Goal: Task Accomplishment & Management: Use online tool/utility

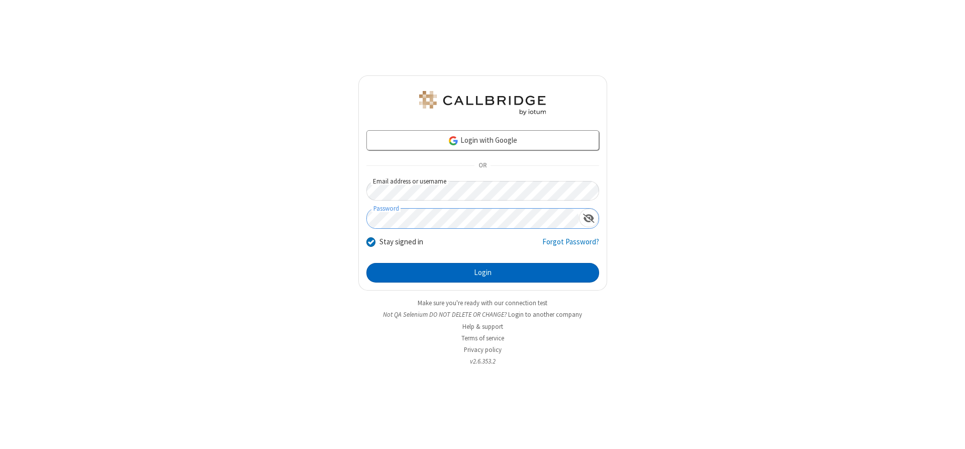
click at [482, 272] on button "Login" at bounding box center [482, 273] width 233 height 20
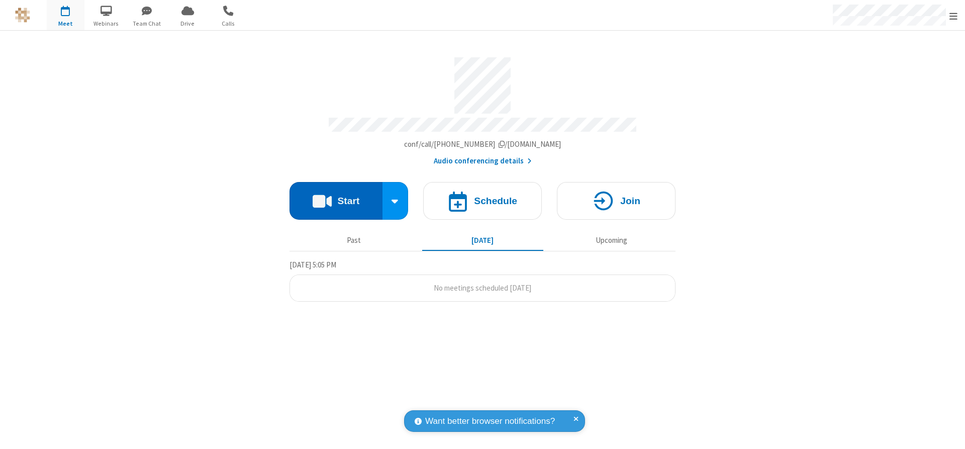
click at [336, 197] on button "Start" at bounding box center [335, 201] width 93 height 38
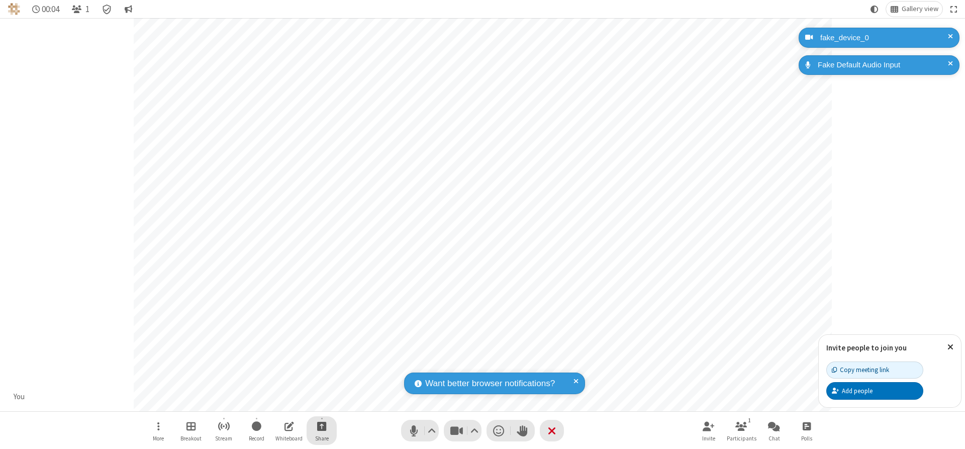
click at [322, 425] on span "Start sharing" at bounding box center [322, 425] width 10 height 13
click at [321, 364] on span "Share additional camera" at bounding box center [327, 366] width 74 height 9
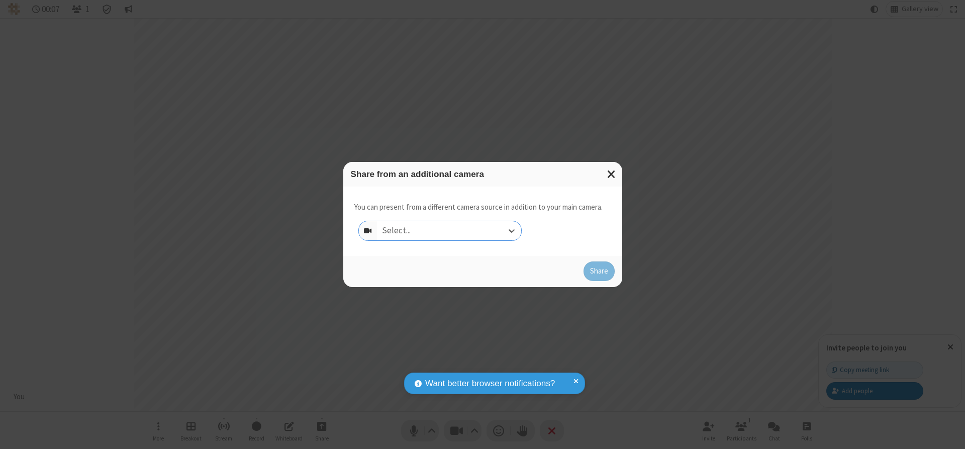
click at [449, 230] on div "Select..." at bounding box center [449, 230] width 144 height 19
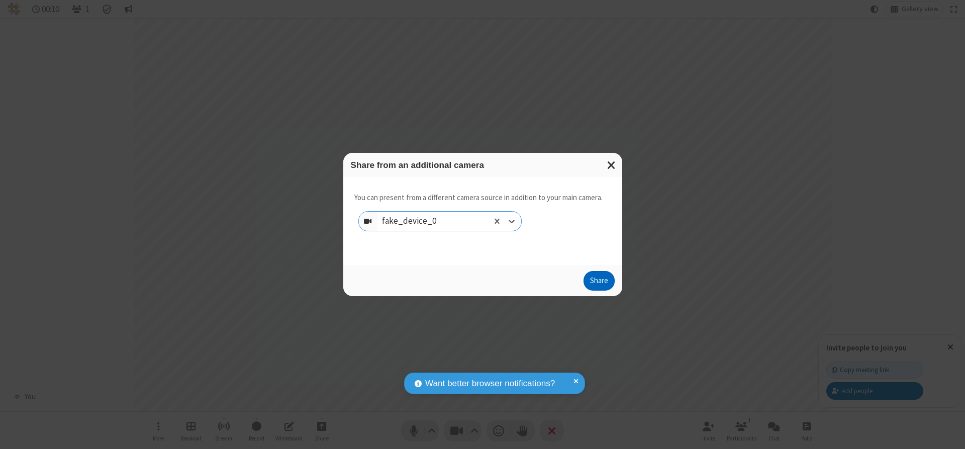
click at [598, 283] on button "Share" at bounding box center [598, 281] width 31 height 20
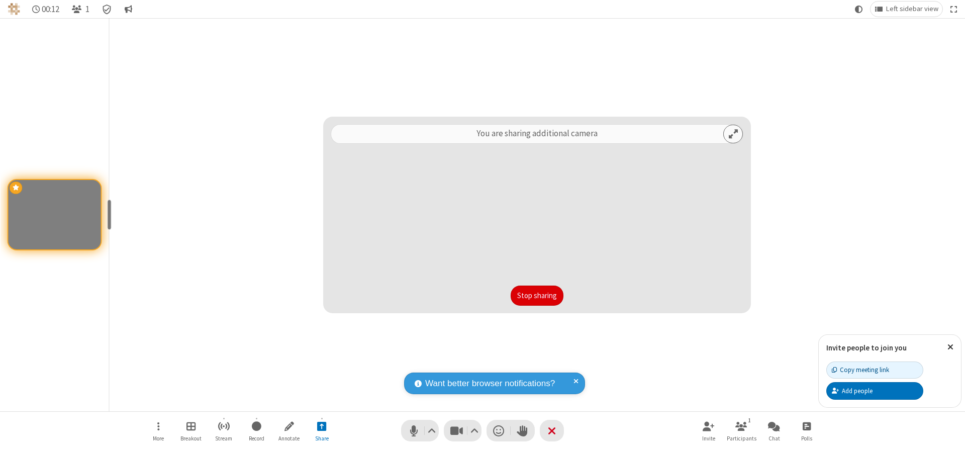
click at [537, 295] on button "Stop sharing" at bounding box center [536, 295] width 53 height 20
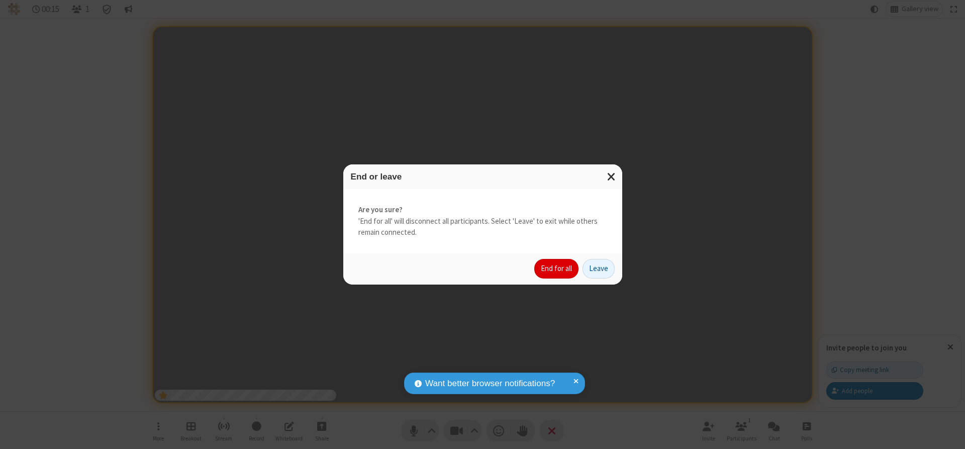
click at [557, 268] on button "End for all" at bounding box center [556, 269] width 44 height 20
